Goal: Information Seeking & Learning: Compare options

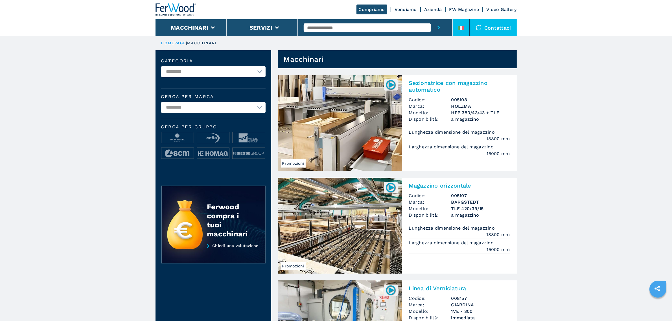
click at [457, 28] on li at bounding box center [461, 27] width 17 height 17
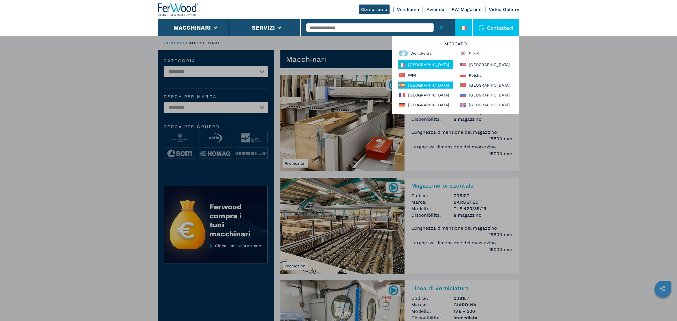
click at [425, 84] on div "España" at bounding box center [425, 85] width 55 height 7
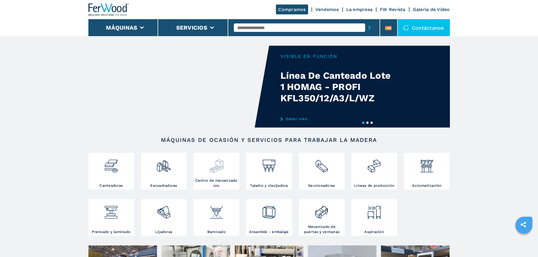
click at [216, 164] on img at bounding box center [216, 163] width 15 height 19
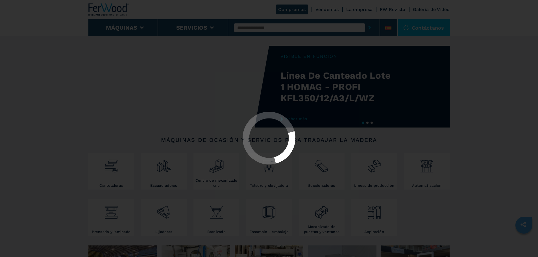
select select "**********"
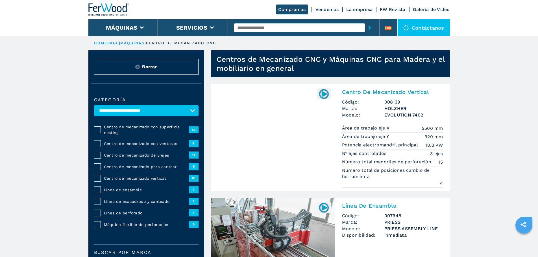
click at [159, 158] on span "Centro de mecanizado de 5 ejes" at bounding box center [146, 155] width 85 height 6
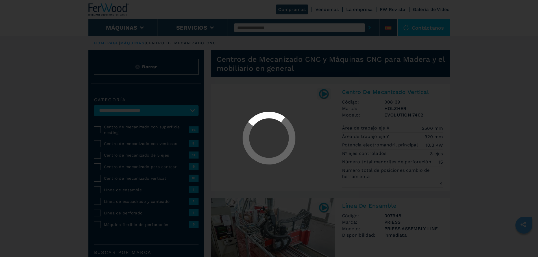
select select "**********"
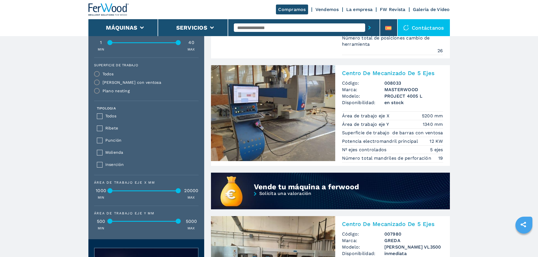
scroll to position [254, 0]
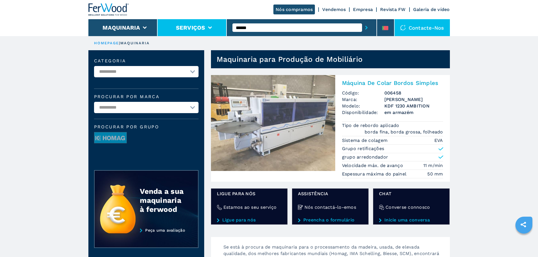
drag, startPoint x: 257, startPoint y: 28, endPoint x: 196, endPoint y: 35, distance: 62.1
click at [196, 35] on div "Nós compramos Vendemos Empresa Revista FW Galeria de vídeo Maquinaria Serviços …" at bounding box center [268, 18] width 361 height 36
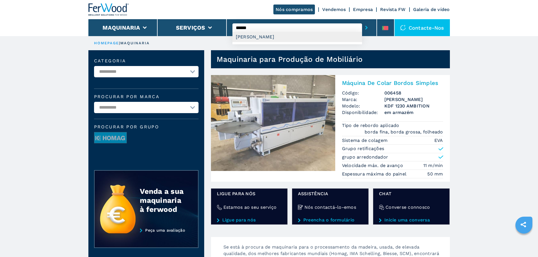
click at [256, 35] on div "BRANDT" at bounding box center [297, 37] width 130 height 10
type input "******"
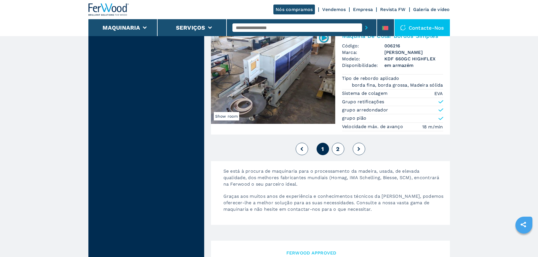
scroll to position [1411, 0]
click at [337, 146] on span "2" at bounding box center [337, 149] width 3 height 7
select select
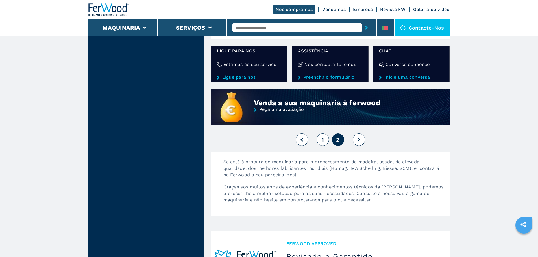
scroll to position [480, 0]
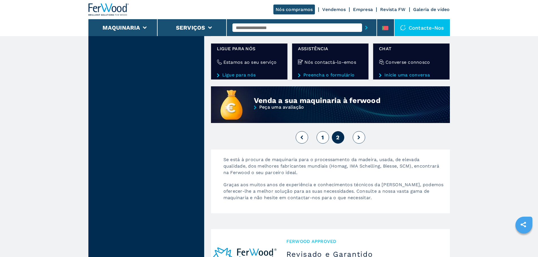
click at [324, 138] on button "1" at bounding box center [322, 137] width 12 height 12
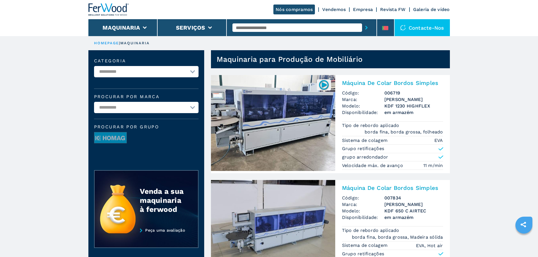
click at [302, 90] on img at bounding box center [273, 123] width 124 height 96
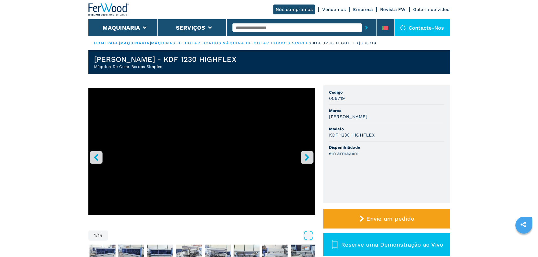
click at [247, 28] on input "text" at bounding box center [297, 27] width 130 height 8
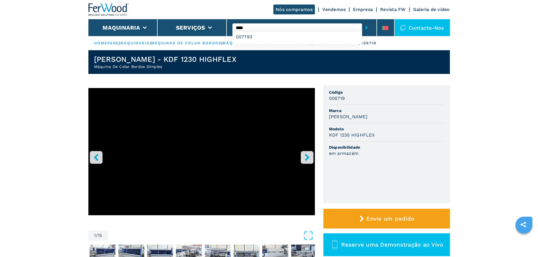
type input "****"
click at [362, 21] on button "submit-button" at bounding box center [366, 27] width 9 height 13
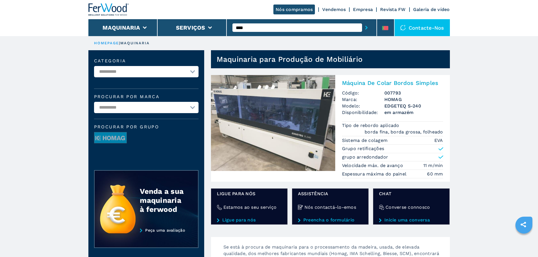
click at [315, 92] on img at bounding box center [273, 123] width 124 height 96
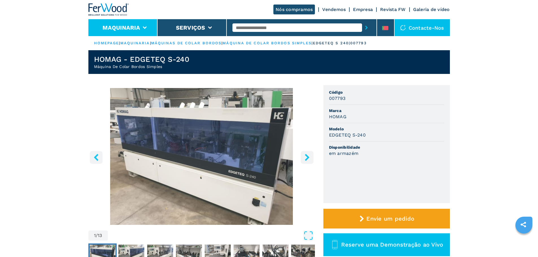
click at [112, 25] on button "Maquinaria" at bounding box center [121, 27] width 38 height 7
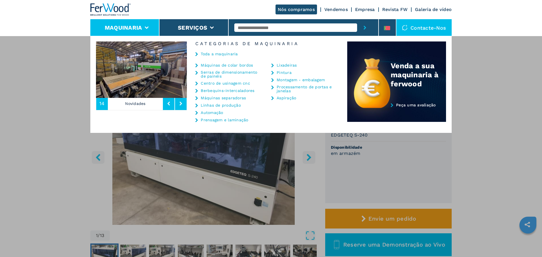
click at [60, 76] on div "Maquinaria Máquinas de colar bordos Serras de dimensionamento de painéis Centro…" at bounding box center [271, 164] width 542 height 257
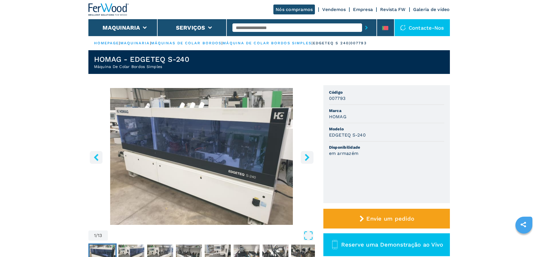
click at [279, 42] on link "máquina de colar bordos simples" at bounding box center [266, 43] width 89 height 4
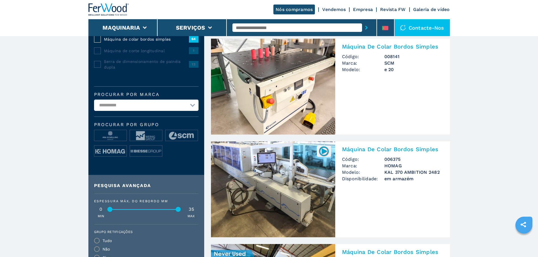
scroll to position [141, 0]
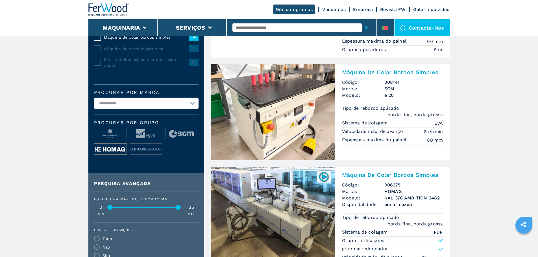
click at [118, 150] on img at bounding box center [110, 149] width 32 height 11
